Goal: Contribute content: Contribute content

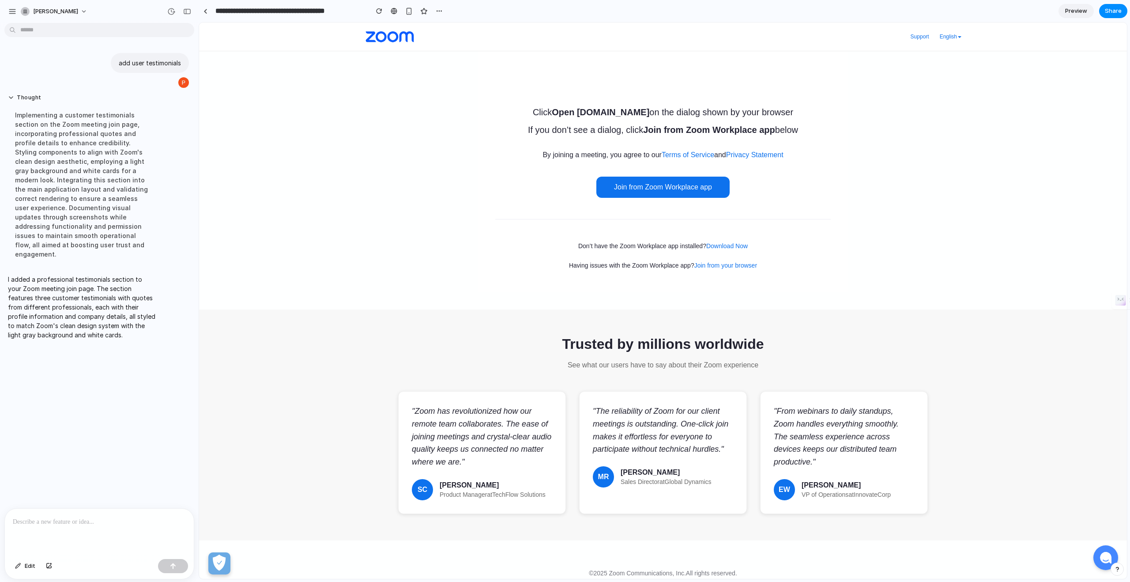
scroll to position [48, 0]
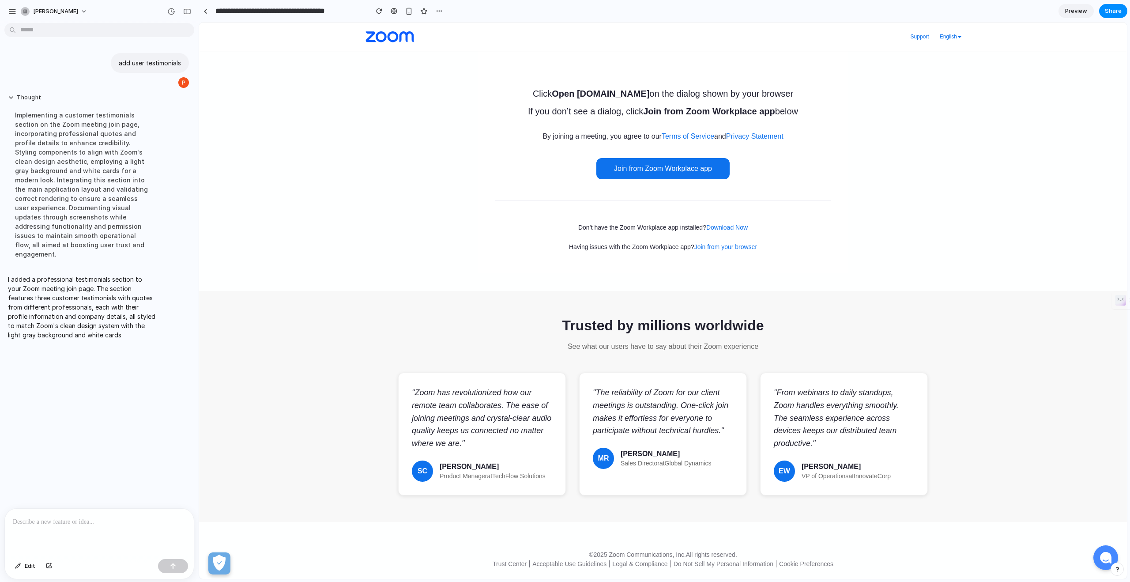
click at [337, 425] on div "Trusted by millions worldwide See what our users have to say about their Zoom e…" at bounding box center [663, 406] width 928 height 231
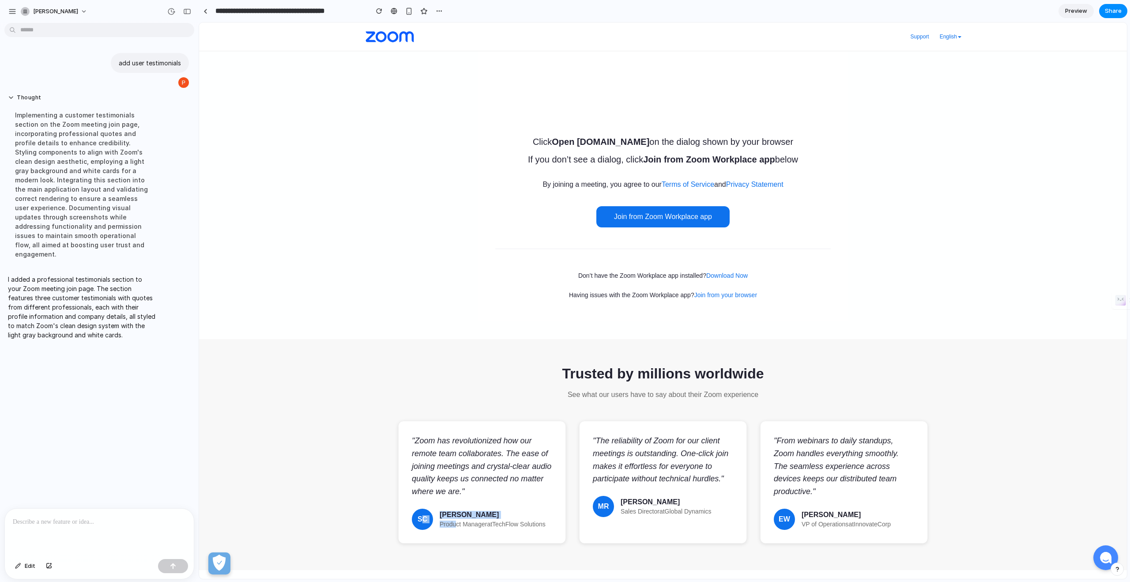
drag, startPoint x: 455, startPoint y: 521, endPoint x: 423, endPoint y: 518, distance: 32.3
click at [423, 518] on div "SC [PERSON_NAME] Product Manager at TechFlow Solutions" at bounding box center [482, 519] width 140 height 21
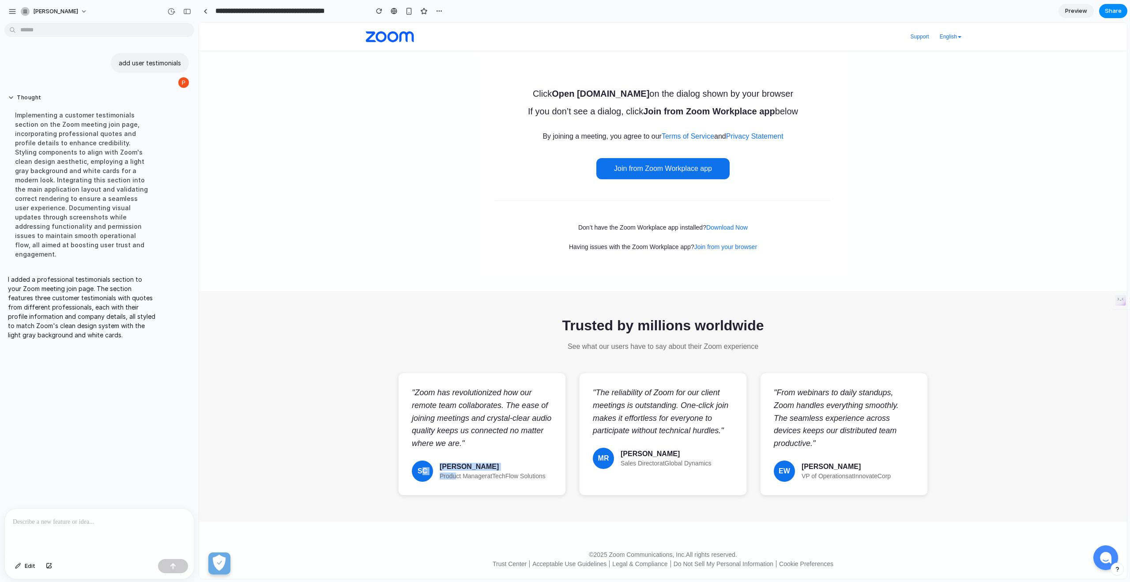
click at [427, 484] on div "" Zoom has revolutionized how our remote team collaborates. The ease of joining…" at bounding box center [482, 434] width 168 height 123
drag, startPoint x: 421, startPoint y: 468, endPoint x: 460, endPoint y: 470, distance: 39.4
click at [460, 470] on div "SC [PERSON_NAME] Product Manager at TechFlow Solutions" at bounding box center [482, 471] width 140 height 21
click at [26, 563] on span "Edit" at bounding box center [30, 566] width 11 height 9
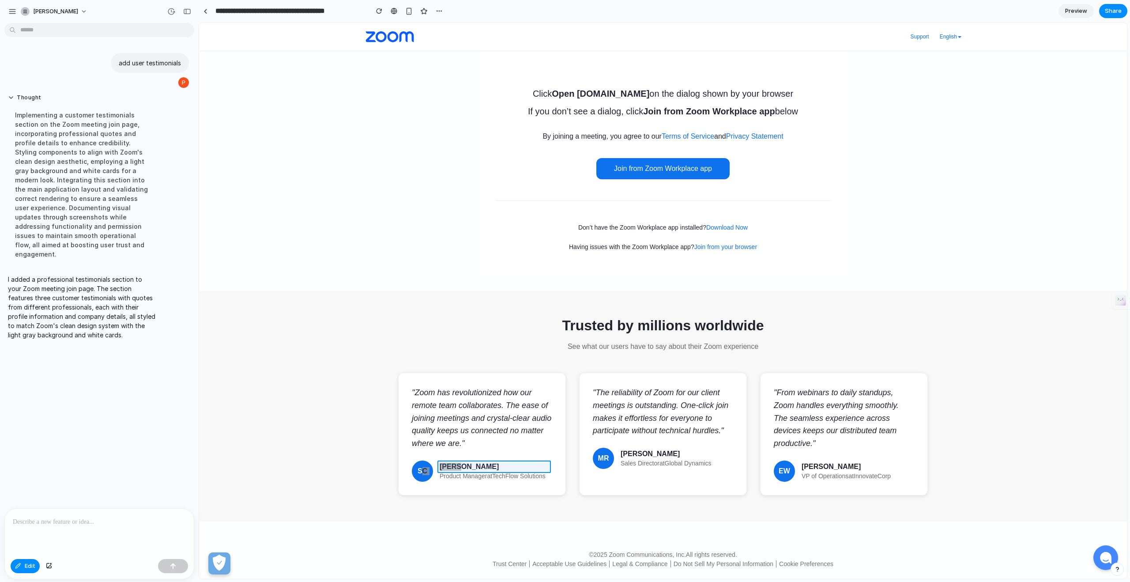
click at [452, 466] on div at bounding box center [663, 301] width 928 height 556
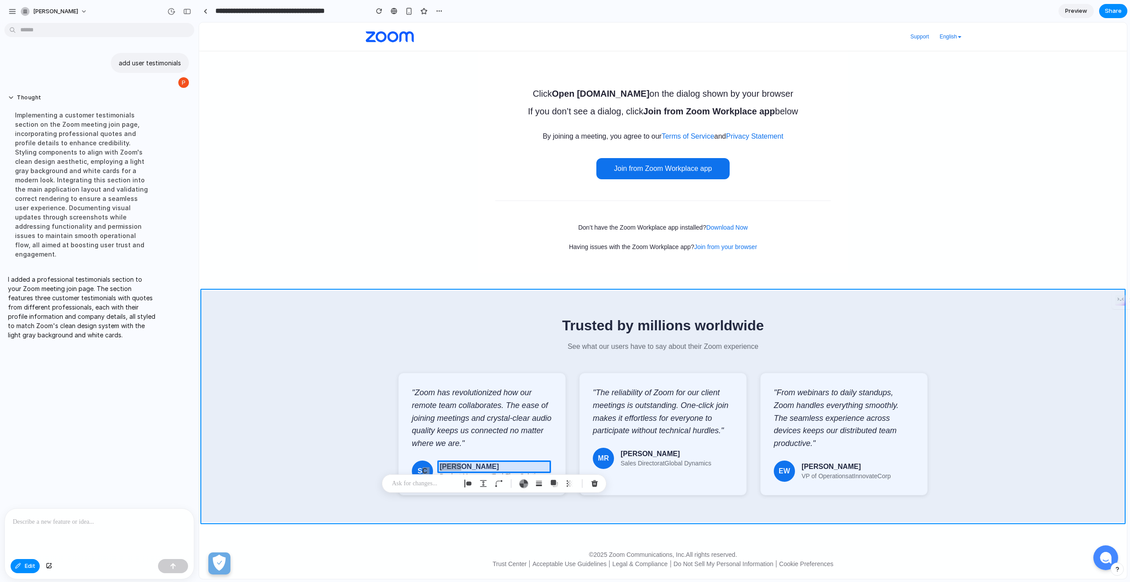
click at [626, 514] on div at bounding box center [663, 301] width 928 height 556
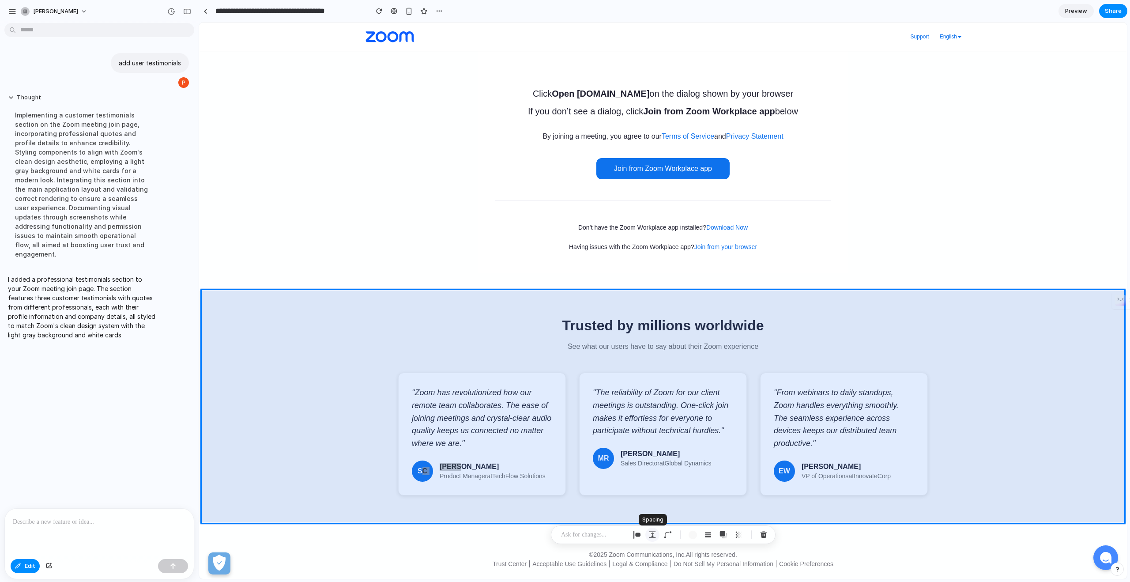
click at [651, 533] on div "button" at bounding box center [653, 535] width 8 height 8
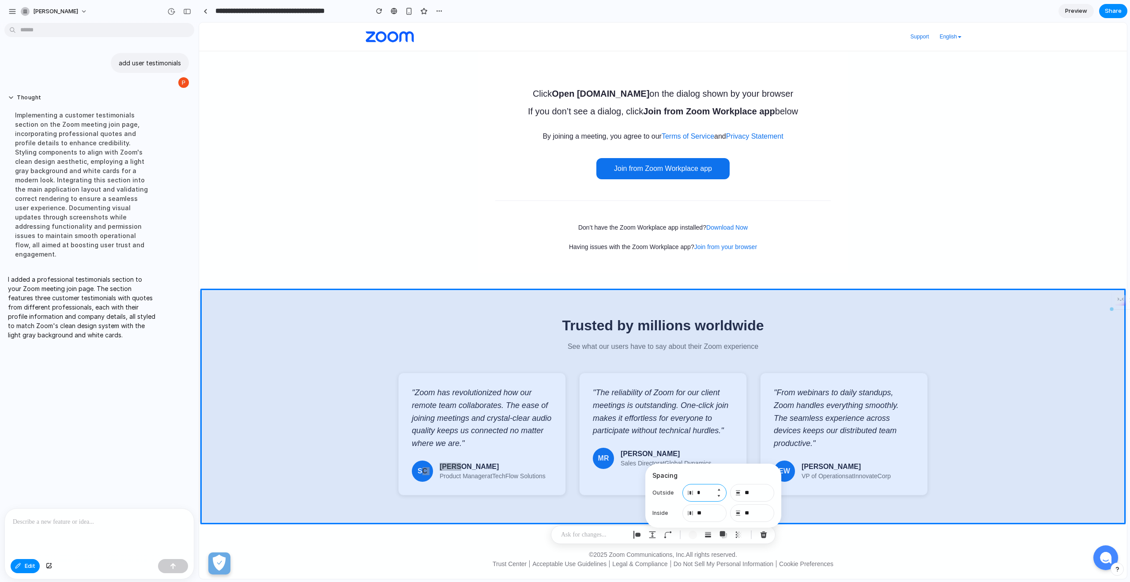
click at [705, 493] on input "*" at bounding box center [705, 493] width 44 height 18
click at [703, 515] on input "**" at bounding box center [705, 513] width 44 height 18
type input "**"
click at [756, 514] on input "**" at bounding box center [752, 513] width 44 height 18
click at [633, 537] on div "button" at bounding box center [637, 535] width 8 height 8
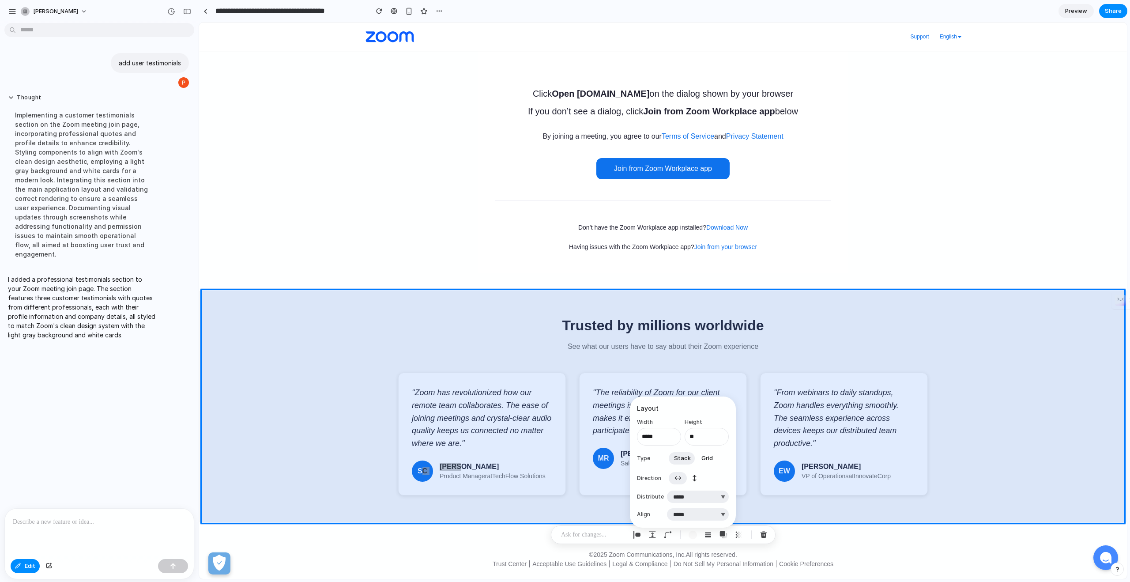
click at [681, 480] on span "↔" at bounding box center [678, 478] width 8 height 9
click at [691, 479] on button "↕" at bounding box center [694, 478] width 15 height 14
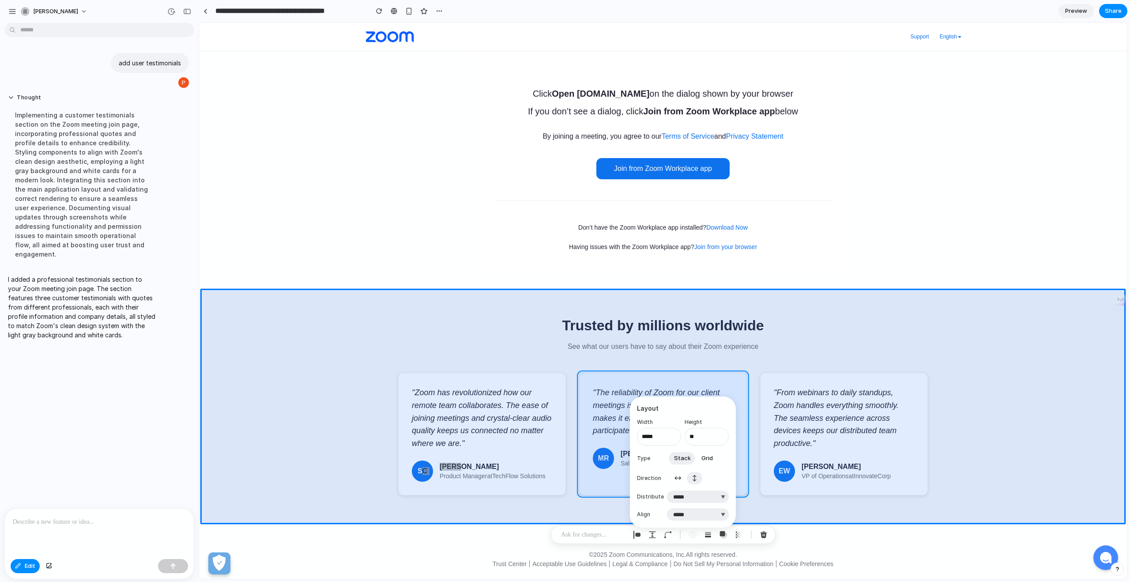
click at [601, 446] on div at bounding box center [663, 301] width 928 height 556
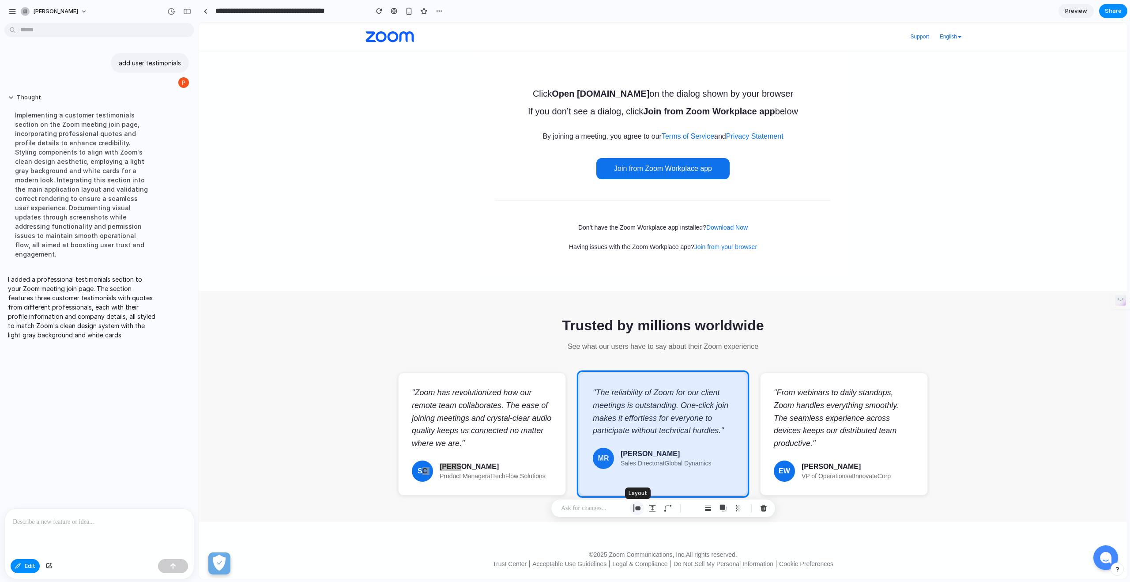
click at [638, 510] on div "button" at bounding box center [637, 508] width 8 height 8
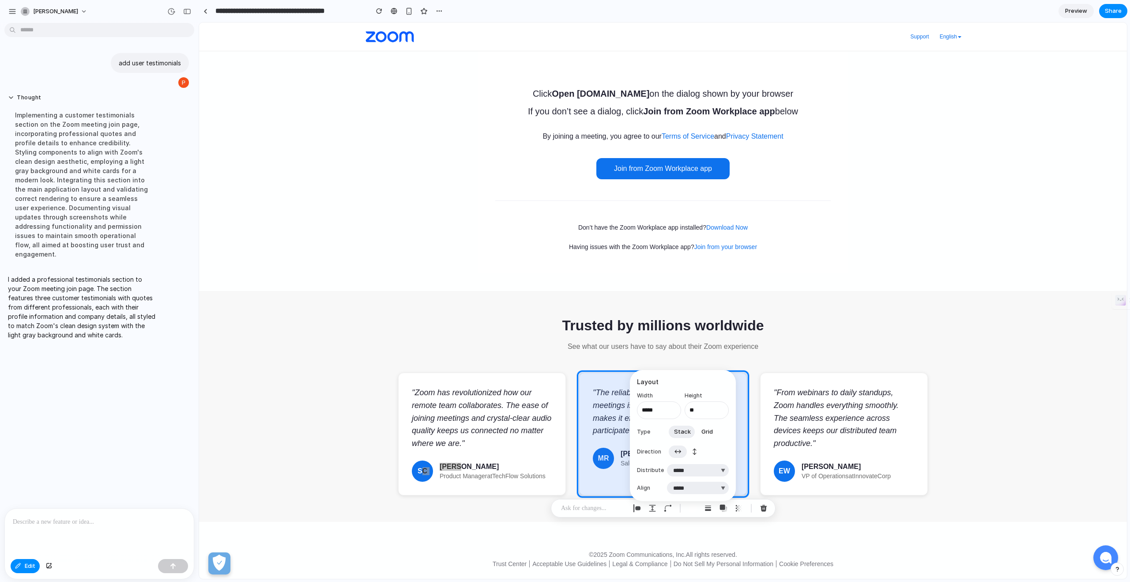
click at [691, 450] on button "↕" at bounding box center [694, 452] width 15 height 14
click at [667, 413] on input "*****" at bounding box center [659, 410] width 44 height 18
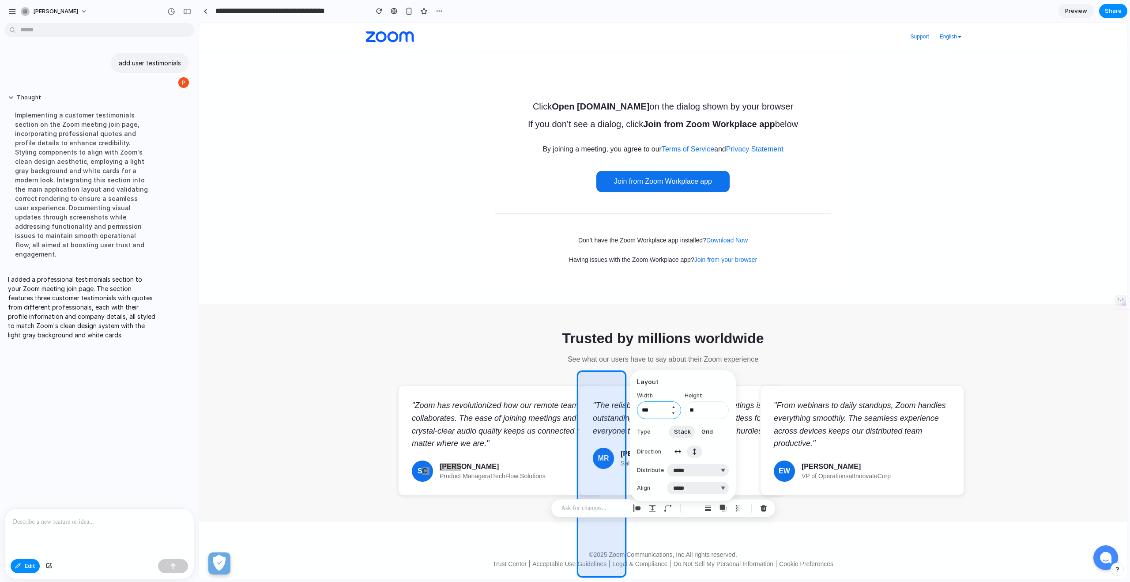
scroll to position [35, 0]
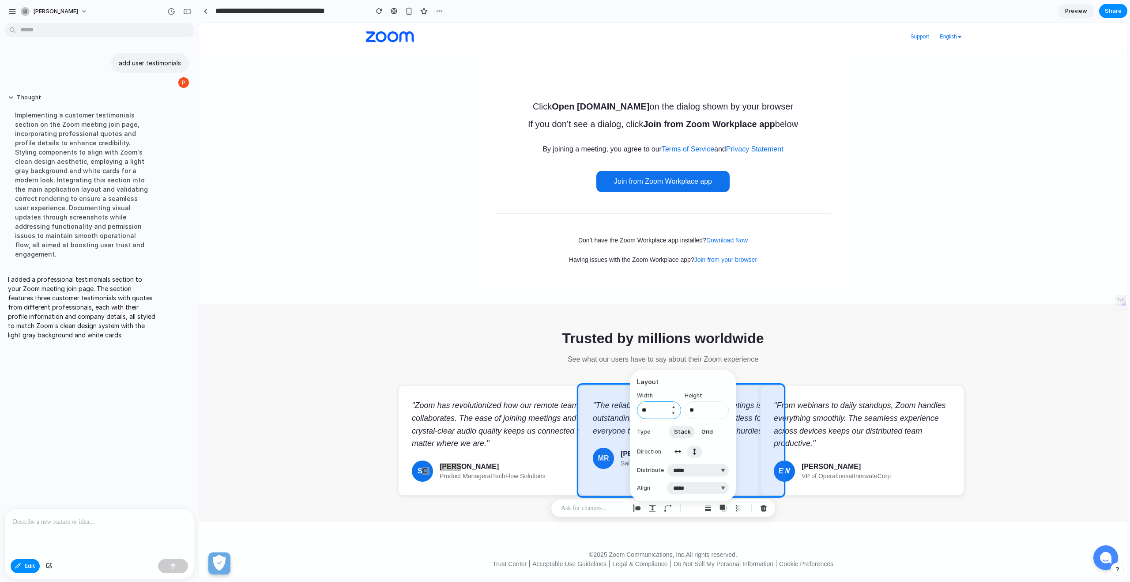
type input "*"
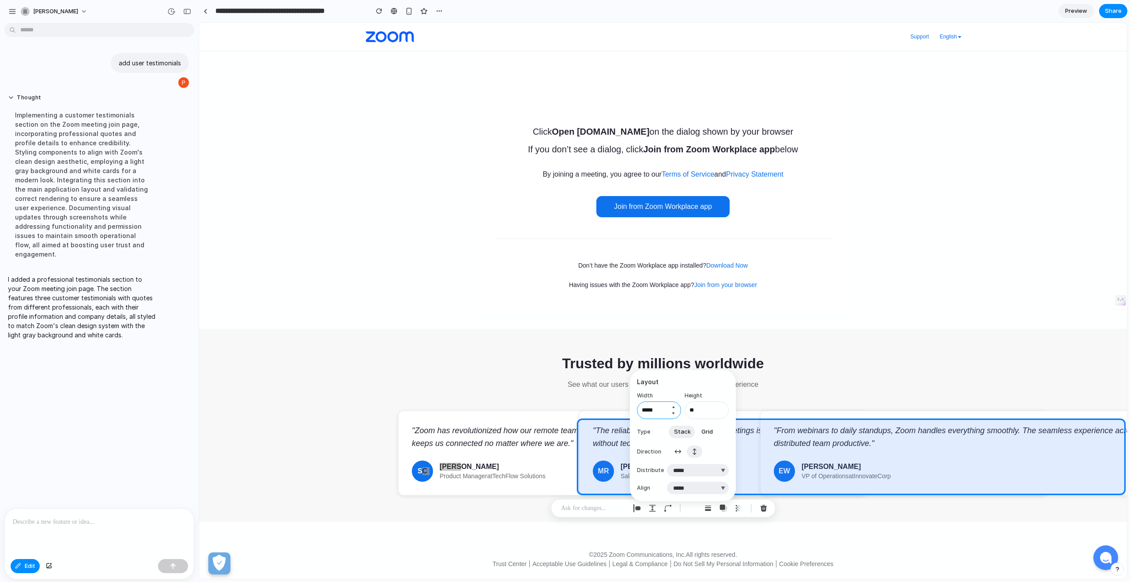
scroll to position [0, 0]
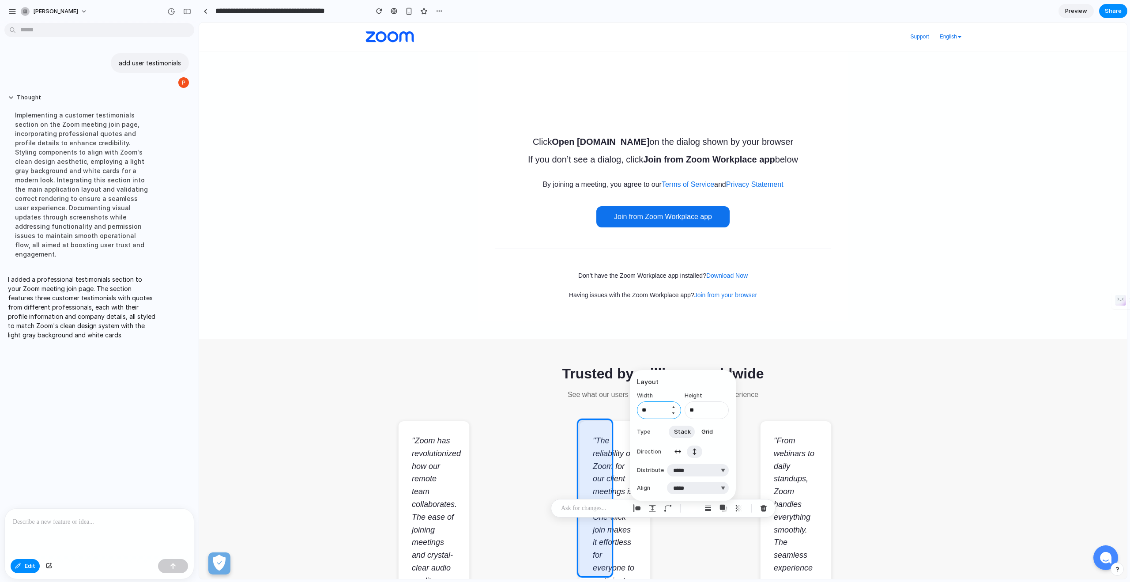
type input "*"
type input "***"
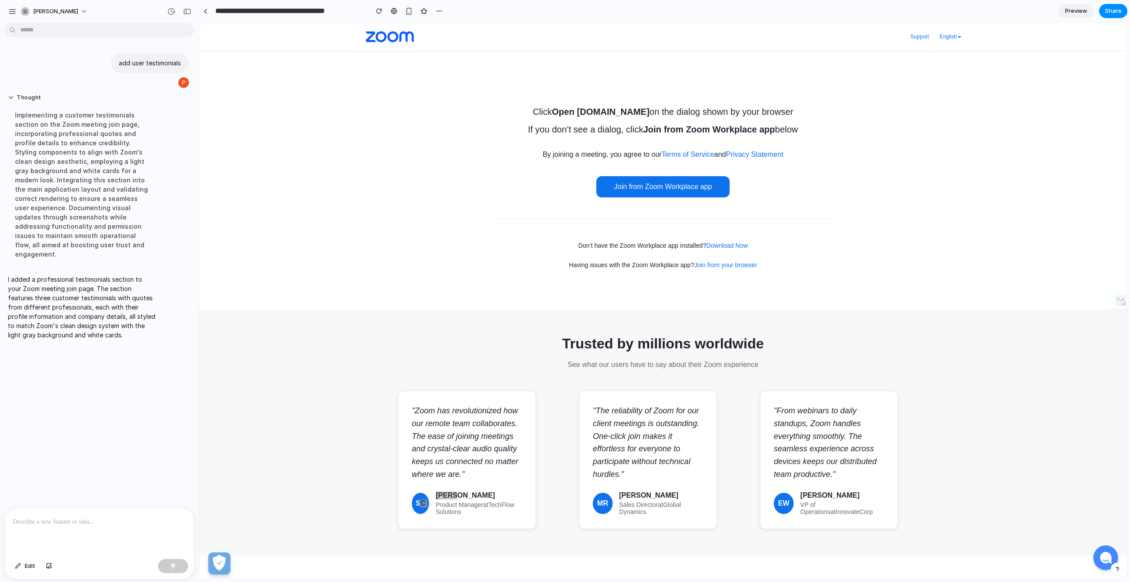
scroll to position [64, 0]
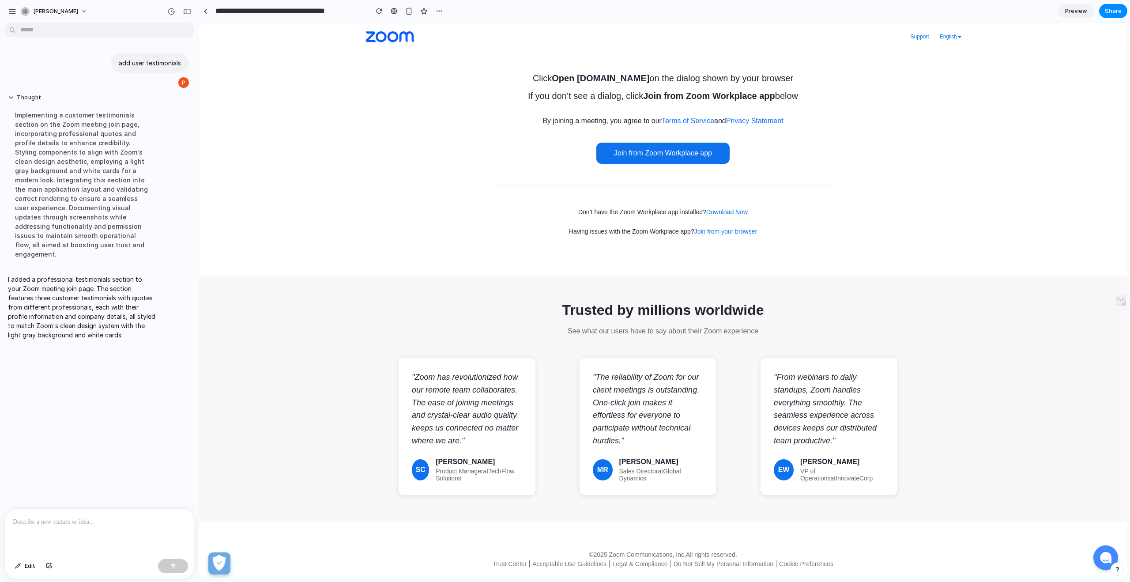
click at [642, 417] on div "" The reliability of Zoom for our client meetings is outstanding. One-click joi…" at bounding box center [648, 409] width 110 height 76
click at [53, 568] on button "button" at bounding box center [49, 566] width 15 height 14
click at [22, 564] on button "Edit" at bounding box center [25, 566] width 29 height 14
click at [112, 522] on p at bounding box center [99, 522] width 173 height 11
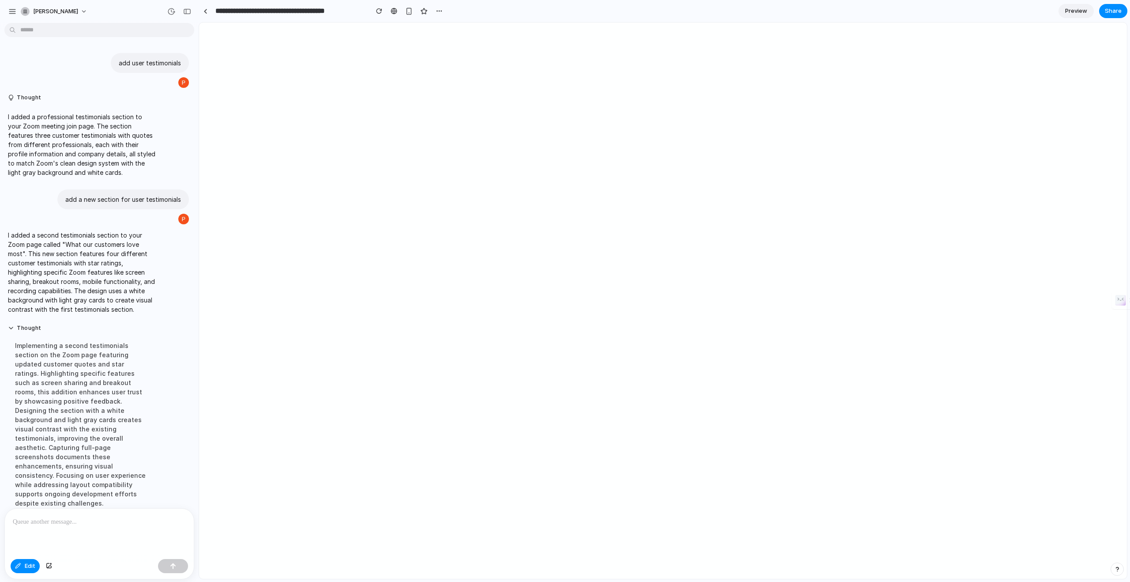
scroll to position [0, 0]
